Goal: Information Seeking & Learning: Understand process/instructions

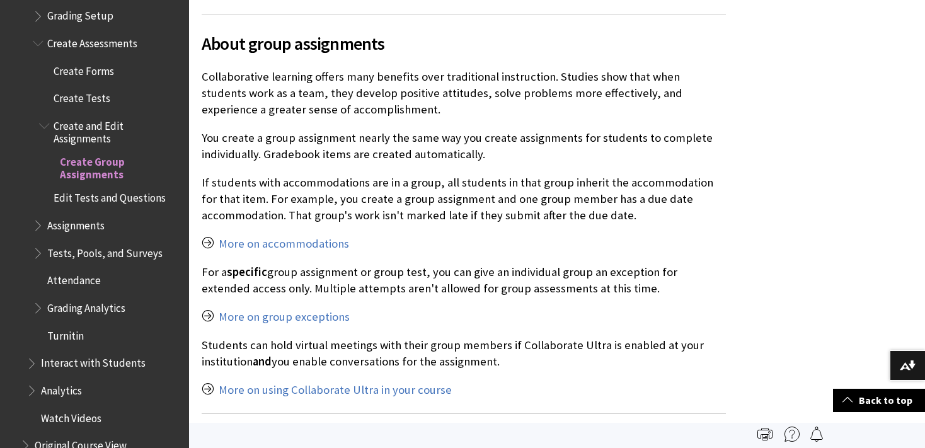
scroll to position [1928, 0]
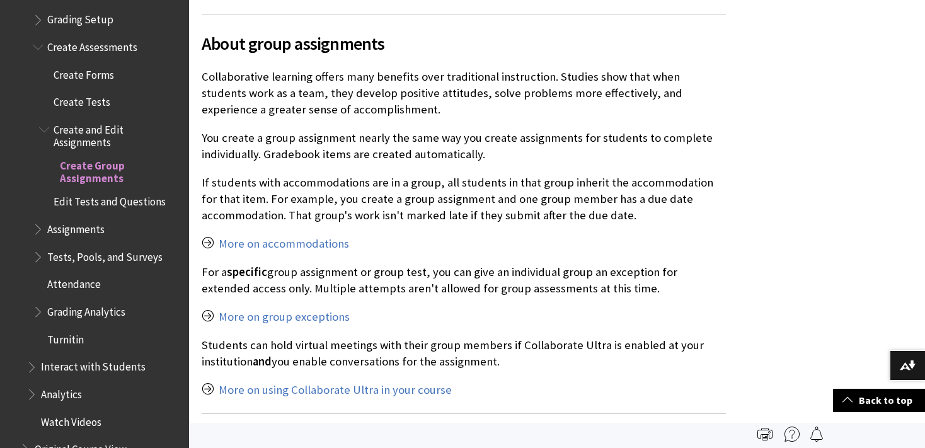
click at [128, 202] on span "Edit Tests and Questions" at bounding box center [110, 200] width 112 height 17
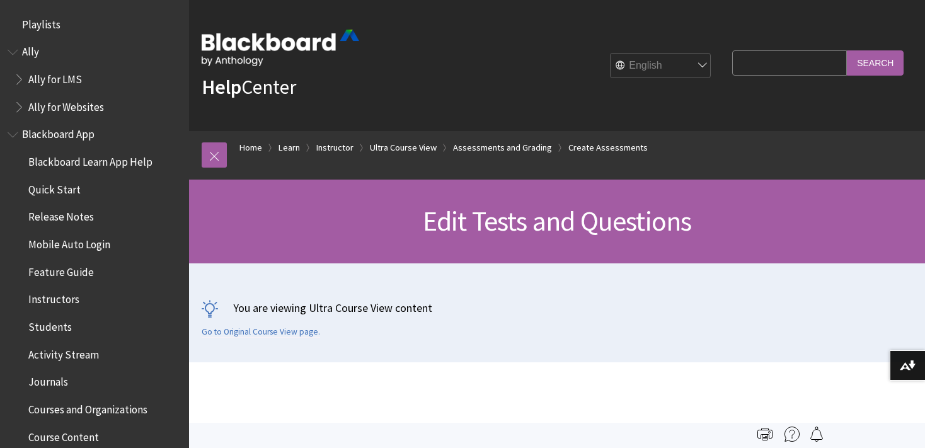
scroll to position [2065, 0]
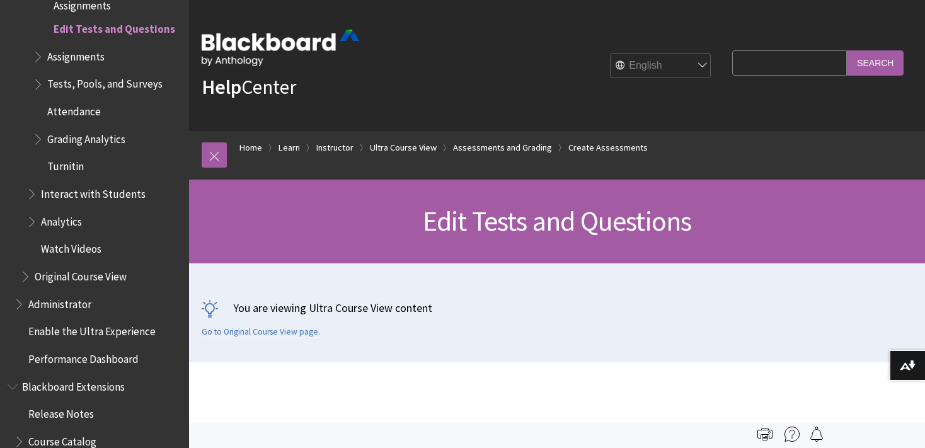
drag, startPoint x: 406, startPoint y: 274, endPoint x: 389, endPoint y: 168, distance: 107.2
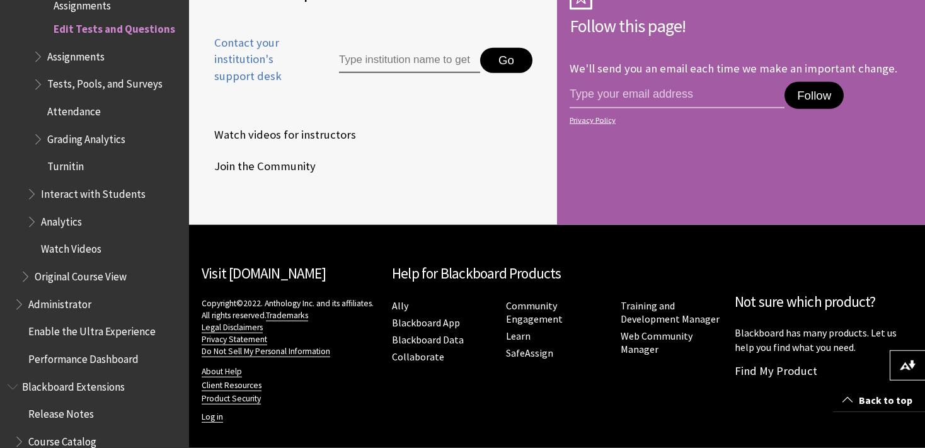
scroll to position [4277, 0]
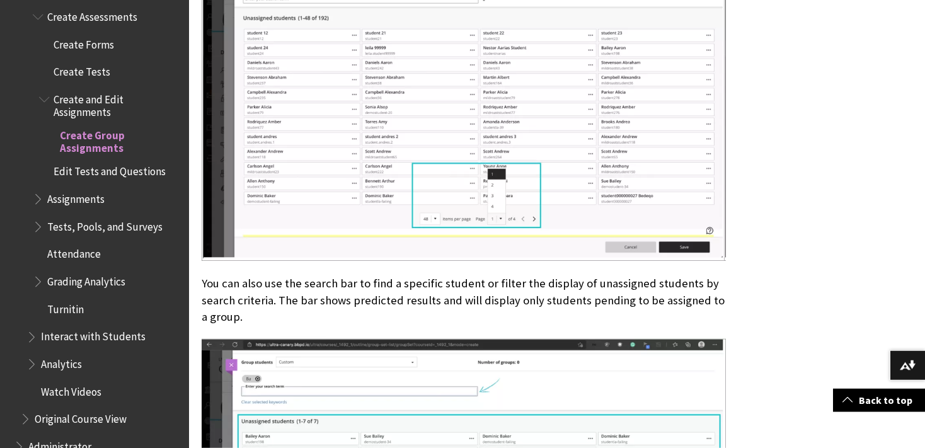
scroll to position [1956, 0]
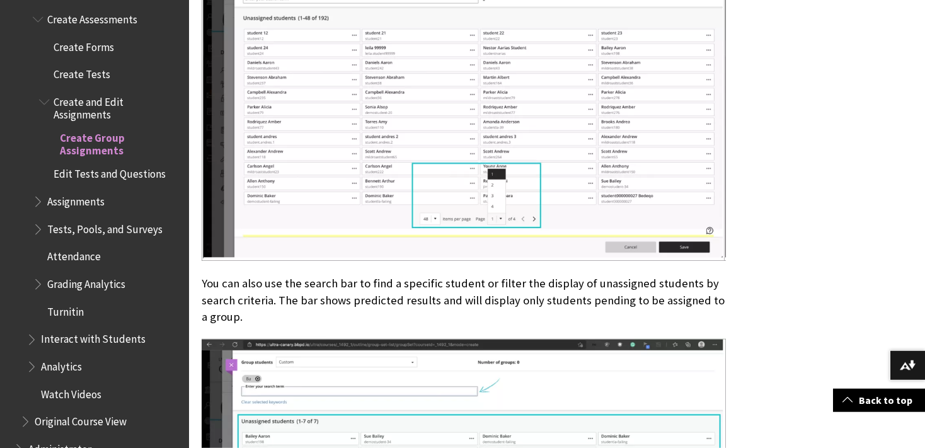
click at [98, 76] on span "Create Tests" at bounding box center [82, 72] width 57 height 17
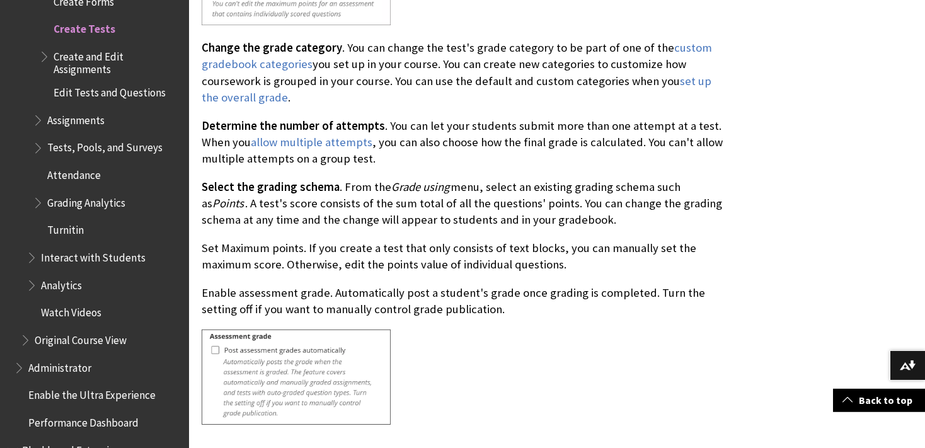
scroll to position [6288, 0]
